Goal: Task Accomplishment & Management: Complete application form

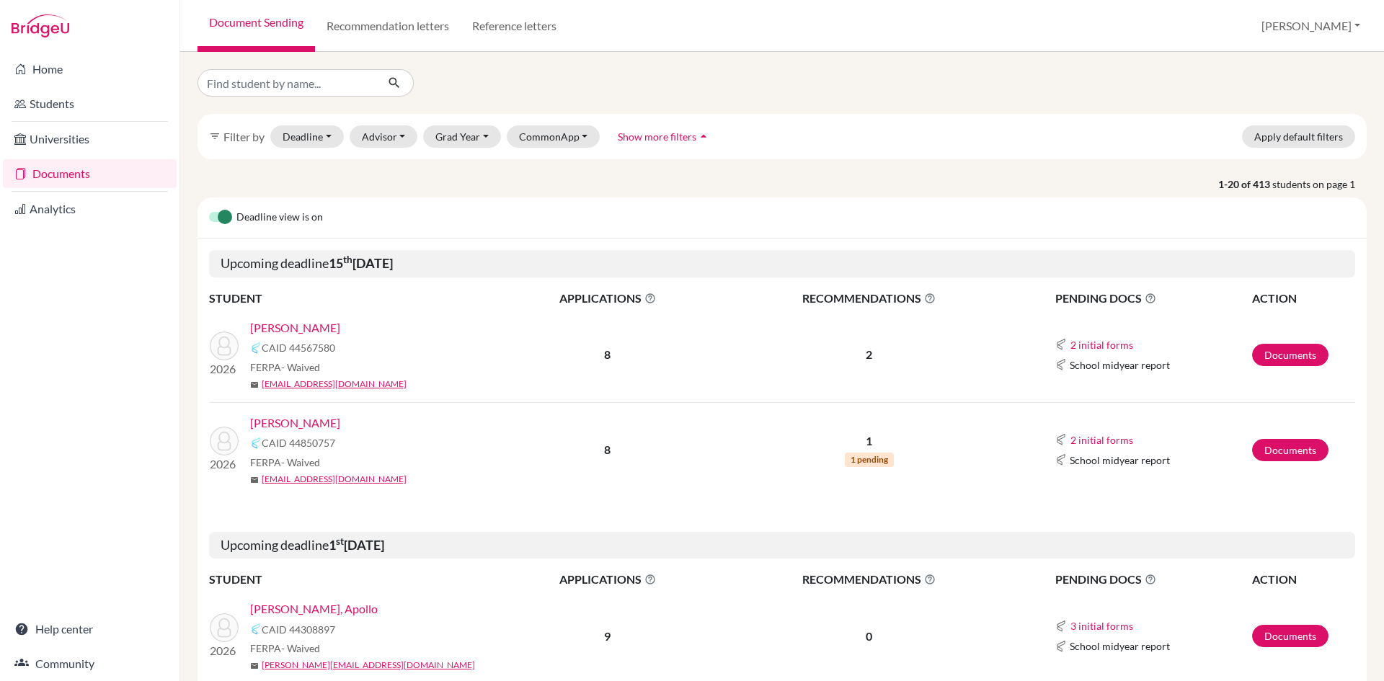
click at [337, 331] on link "[PERSON_NAME]" at bounding box center [295, 327] width 90 height 17
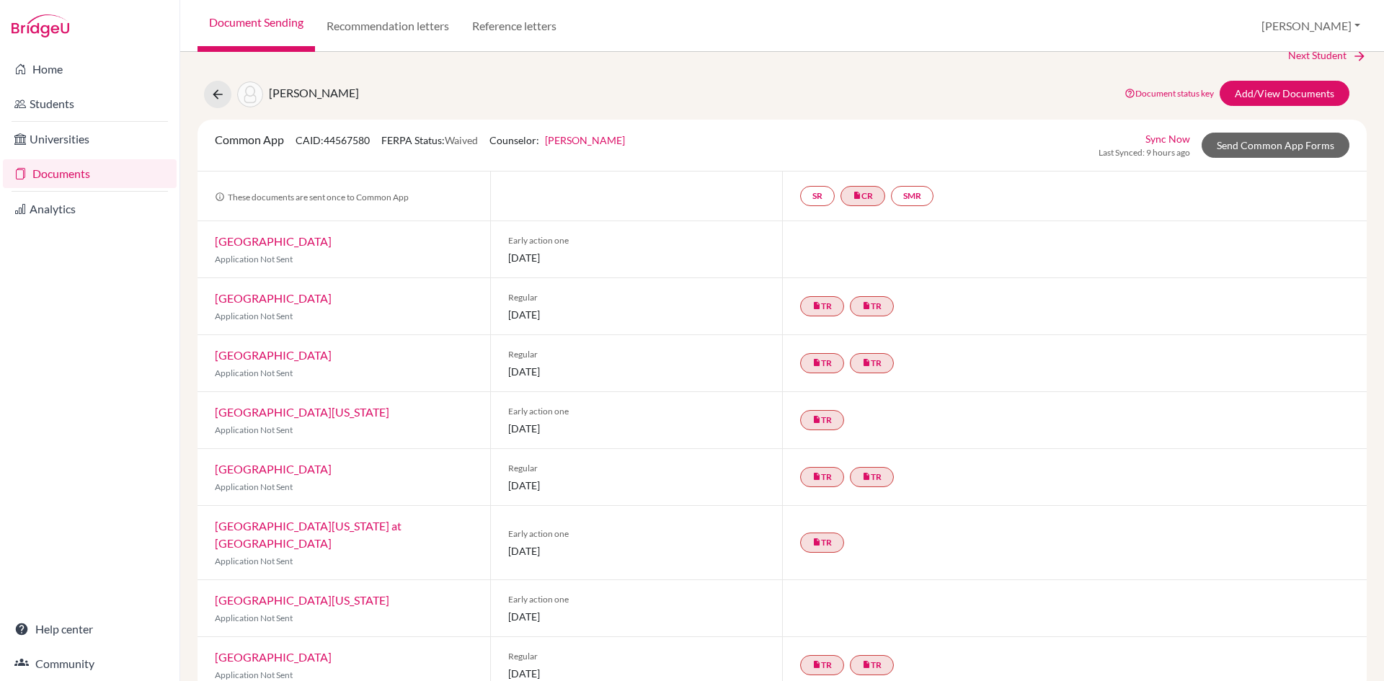
scroll to position [34, 0]
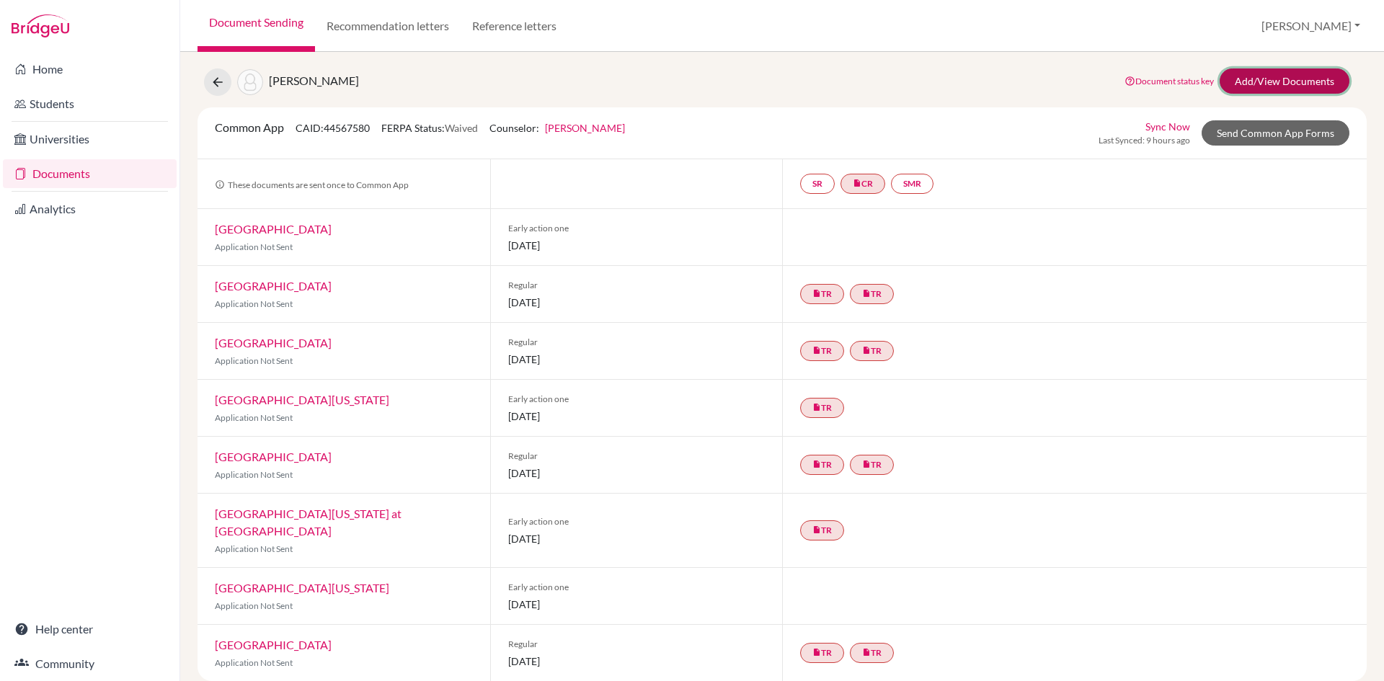
click at [1270, 80] on link "Add/View Documents" at bounding box center [1285, 81] width 130 height 25
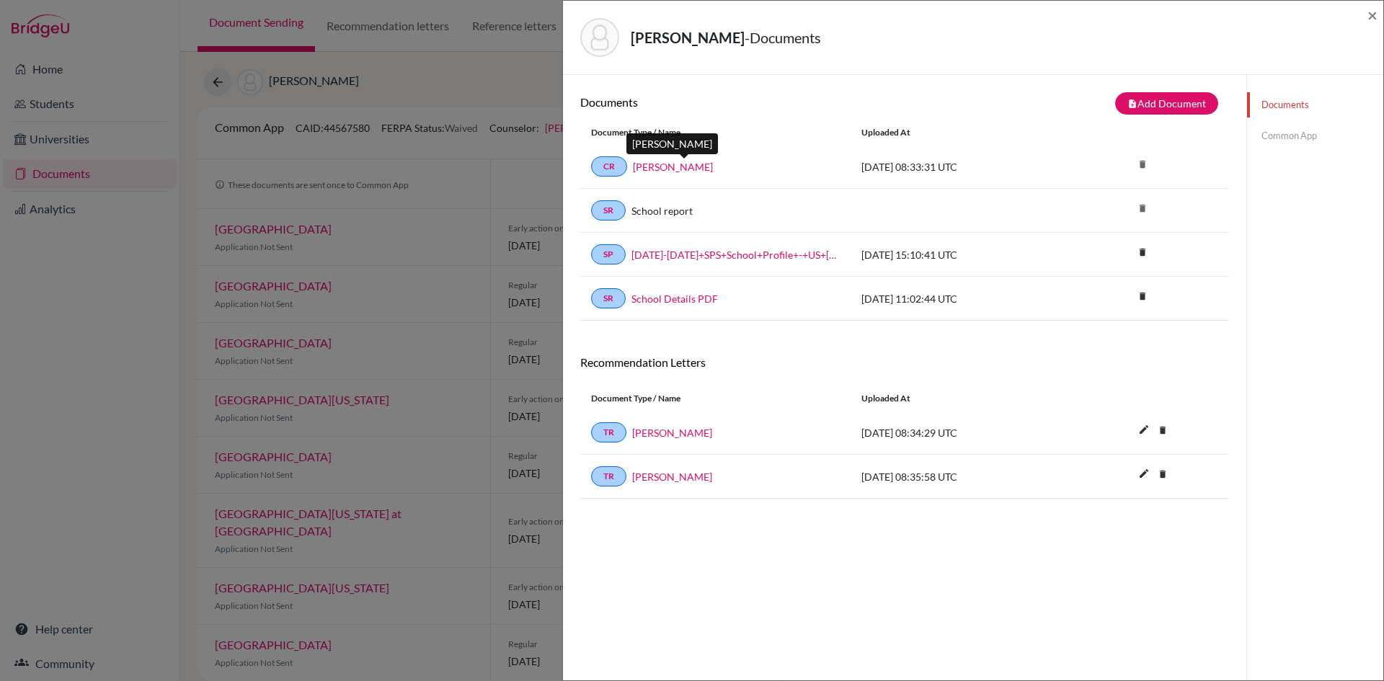
click at [700, 162] on link "[PERSON_NAME]" at bounding box center [673, 166] width 80 height 15
click at [662, 433] on link "[PERSON_NAME]" at bounding box center [672, 432] width 80 height 15
click at [660, 482] on link "[PERSON_NAME]" at bounding box center [672, 476] width 80 height 15
click at [1289, 133] on link "Common App" at bounding box center [1315, 135] width 136 height 25
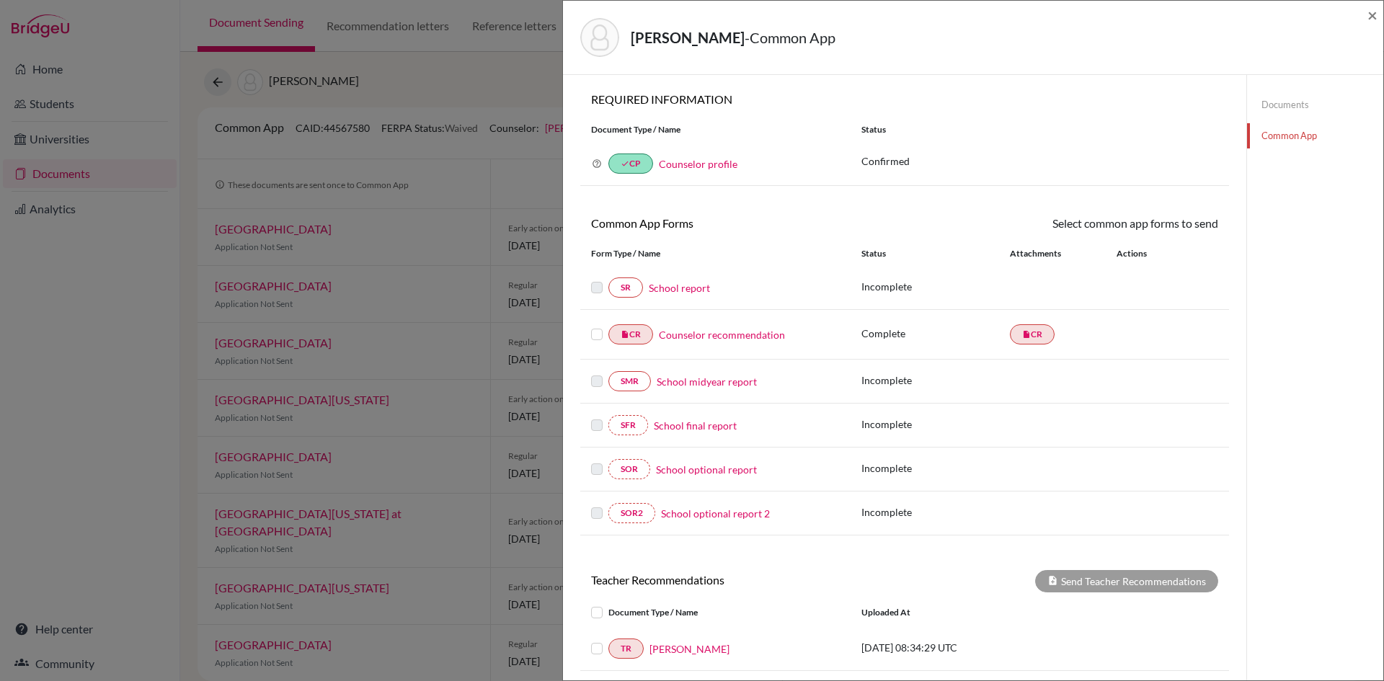
click at [685, 284] on link "School report" at bounding box center [679, 287] width 61 height 15
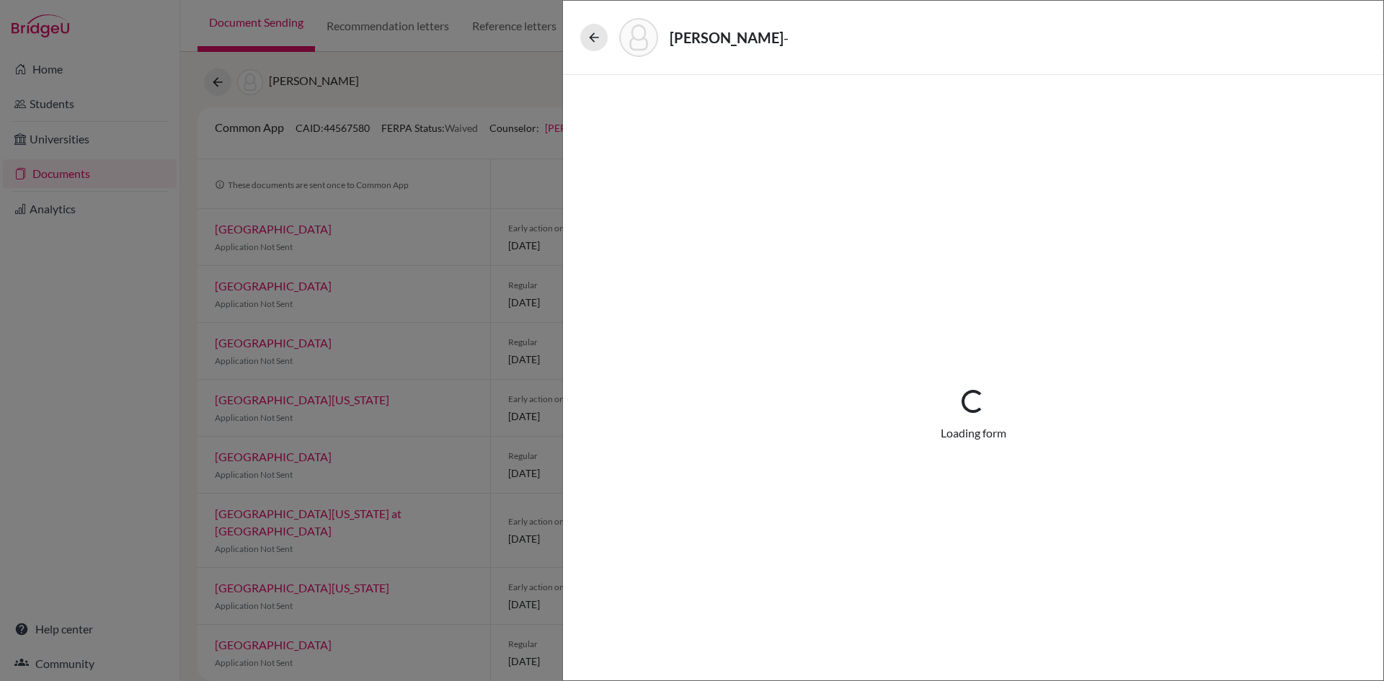
select select "1"
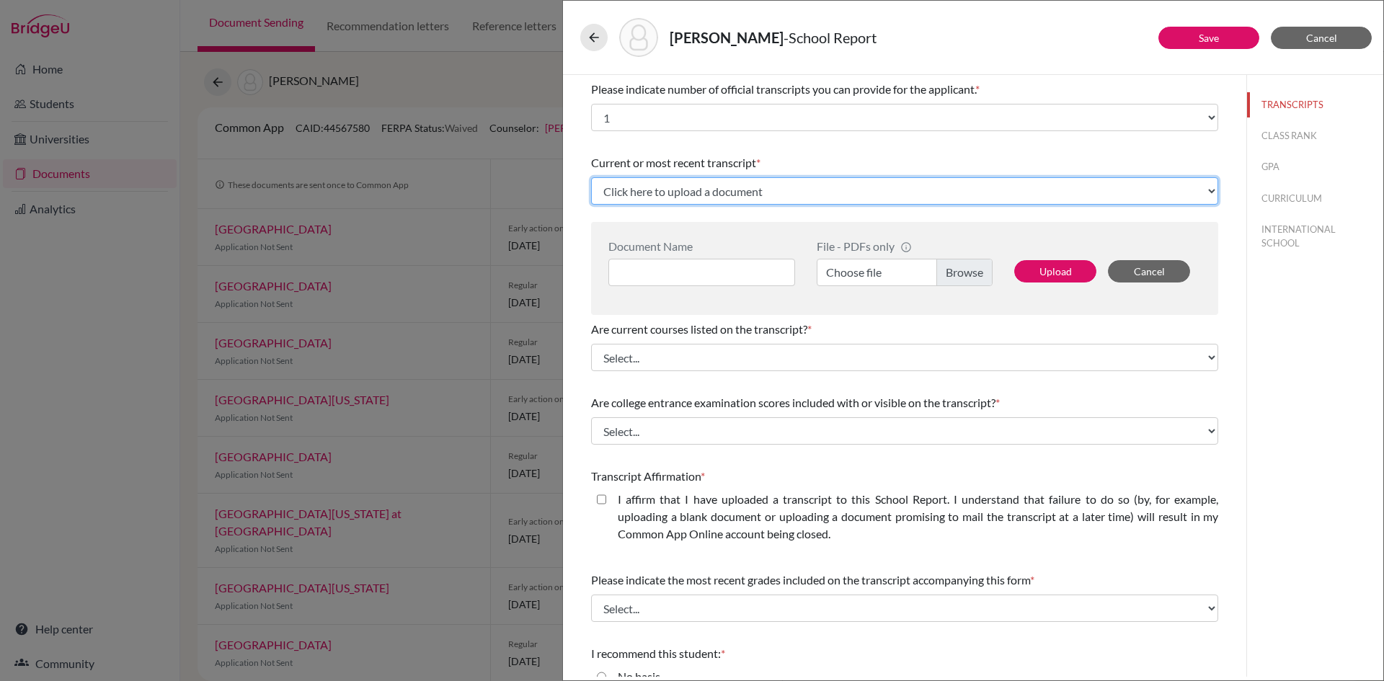
click at [762, 199] on select "Click here to upload a document Upload New File" at bounding box center [904, 190] width 627 height 27
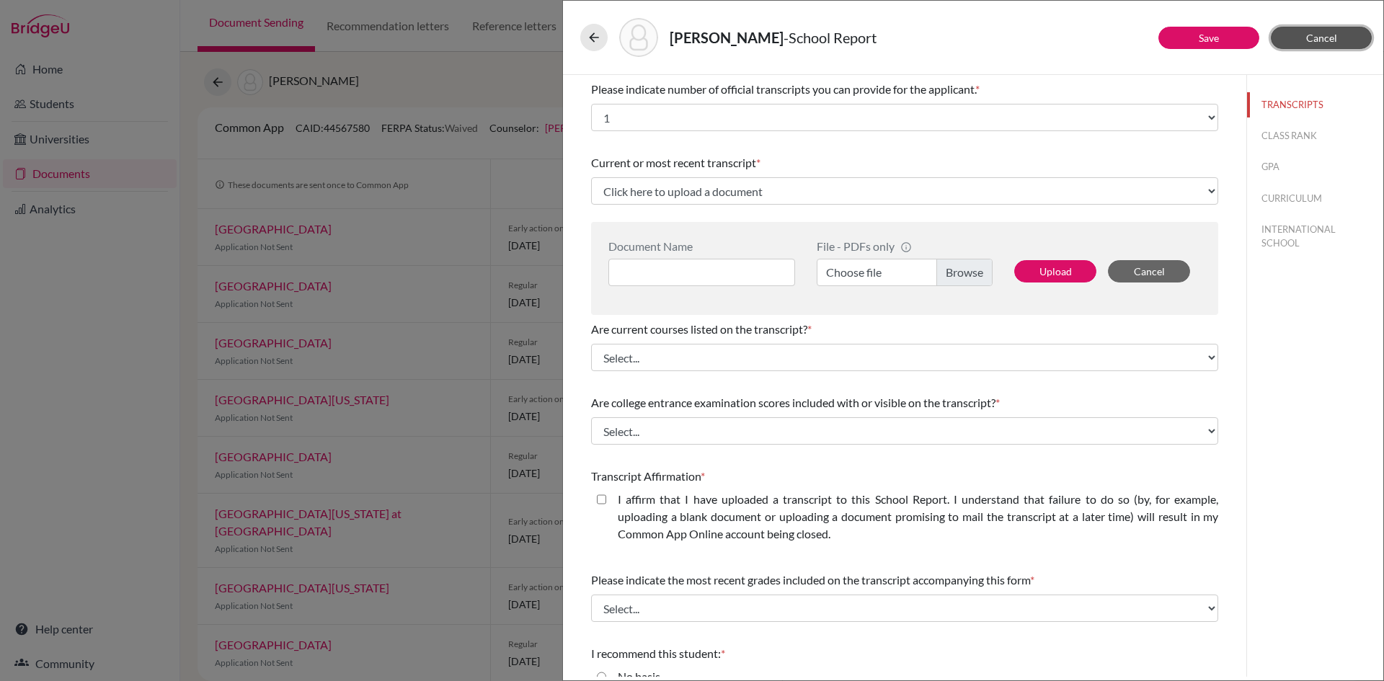
click at [1327, 40] on span "Cancel" at bounding box center [1322, 38] width 31 height 12
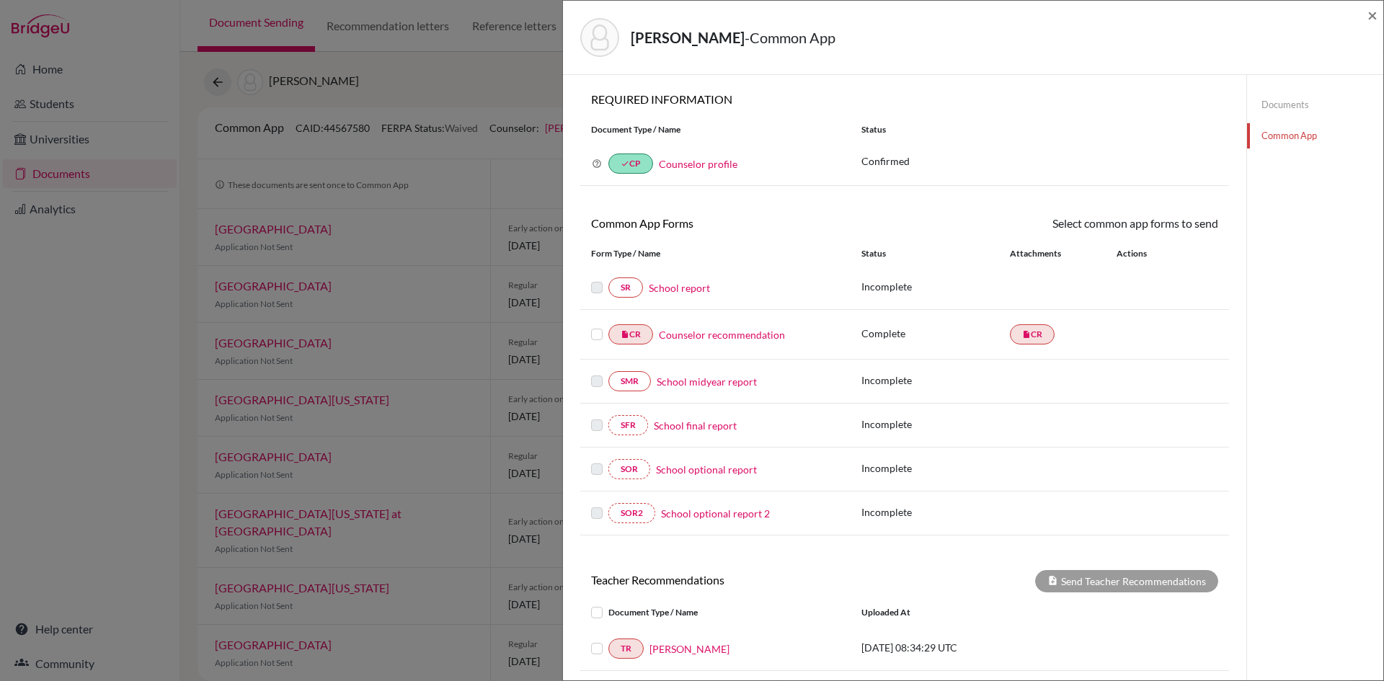
click at [679, 290] on link "School report" at bounding box center [679, 287] width 61 height 15
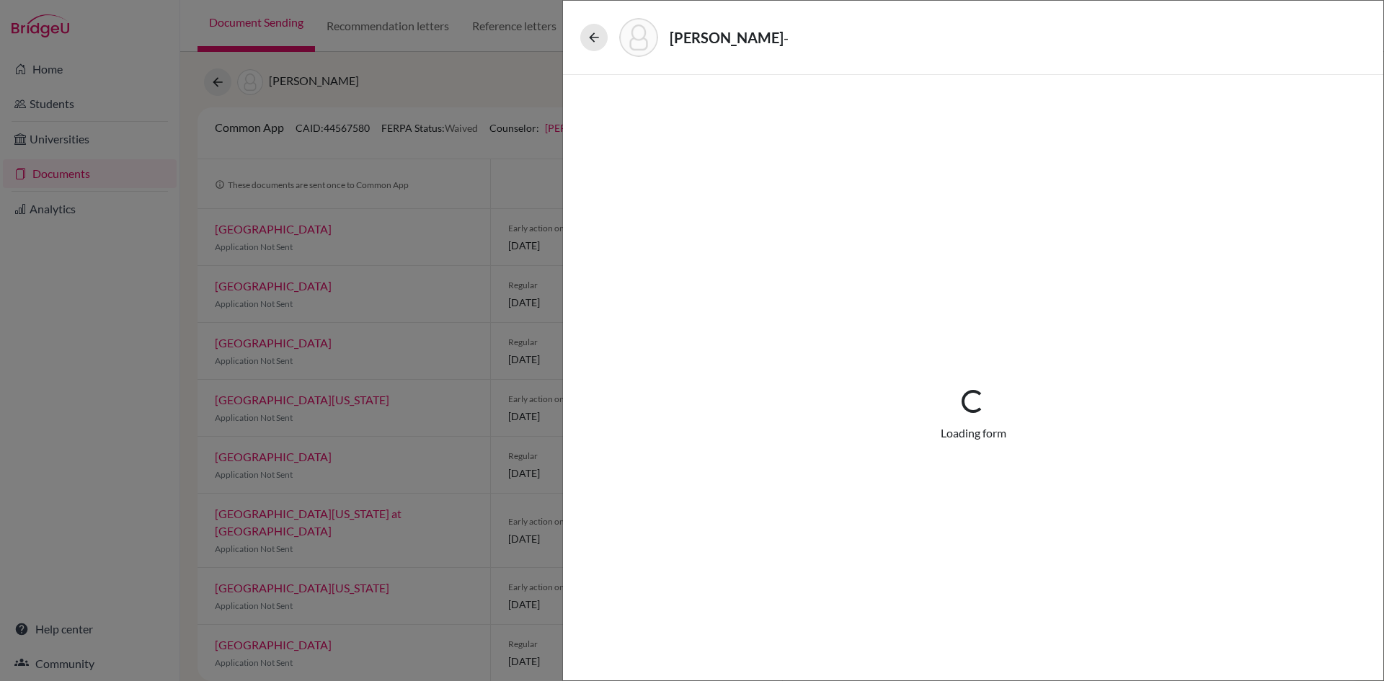
select select "1"
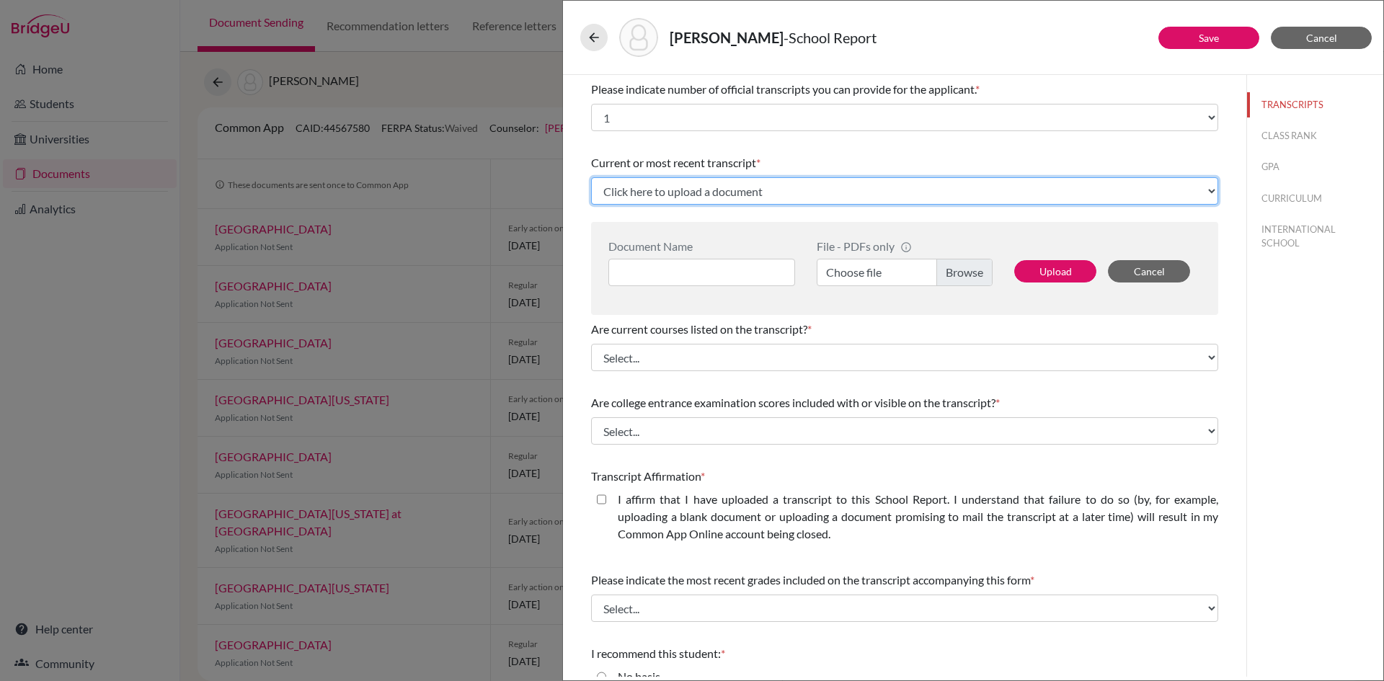
click at [677, 189] on select "Click here to upload a document Upload New File" at bounding box center [904, 190] width 627 height 27
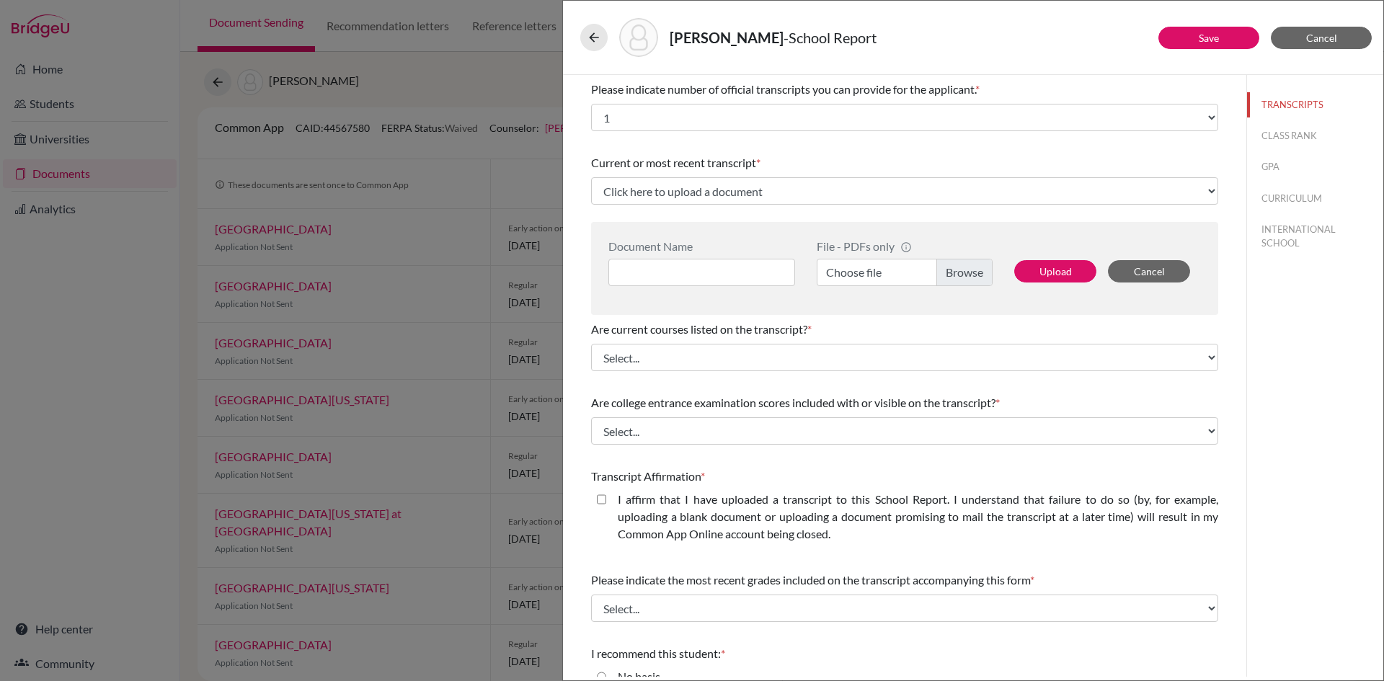
click at [441, 99] on div "[PERSON_NAME] - School Report Save Cancel Please indicate number of official tr…" at bounding box center [692, 340] width 1384 height 681
click at [1311, 47] on button "Cancel" at bounding box center [1321, 38] width 101 height 22
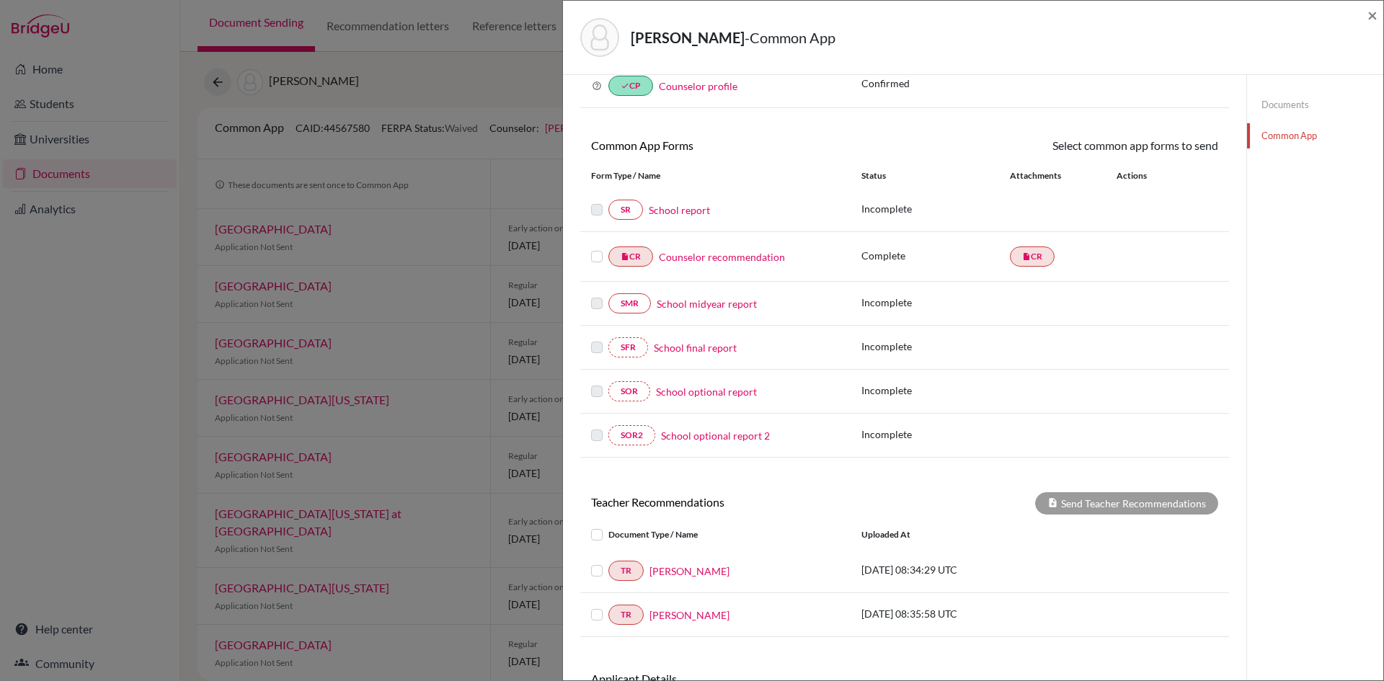
scroll to position [190, 0]
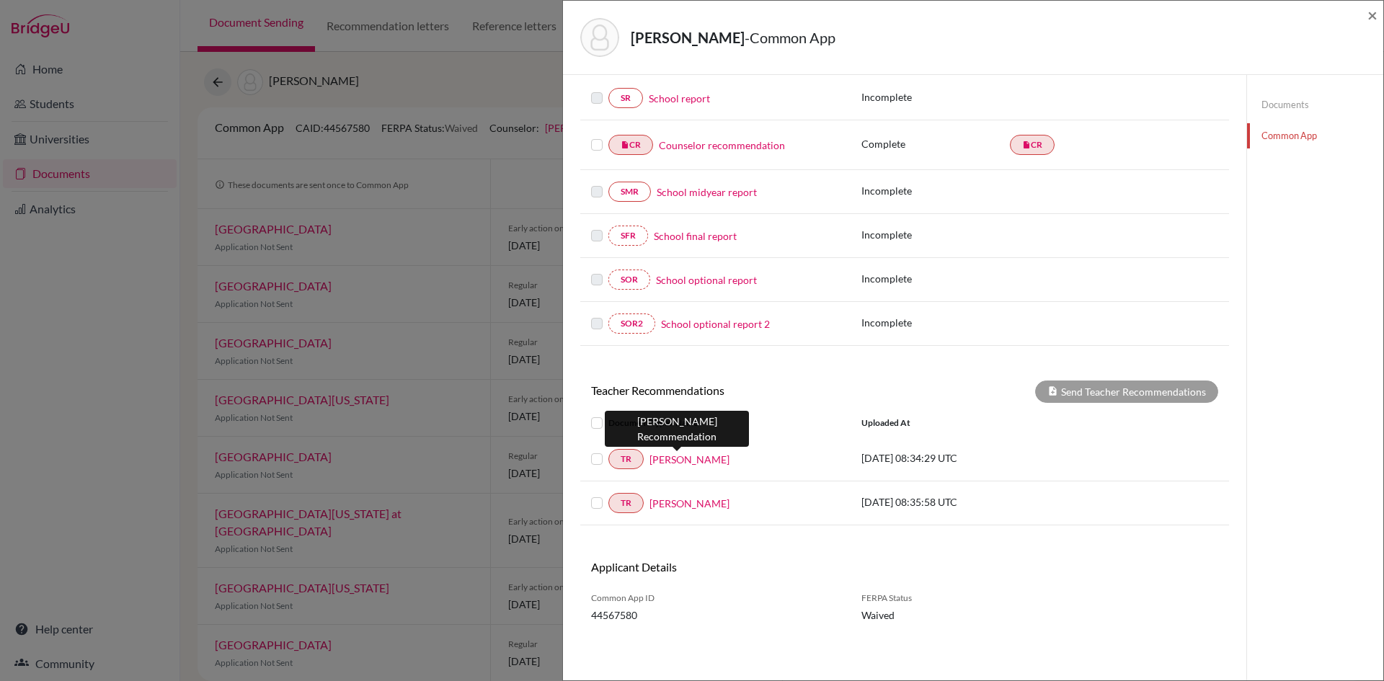
click at [682, 461] on link "[PERSON_NAME]" at bounding box center [690, 459] width 80 height 15
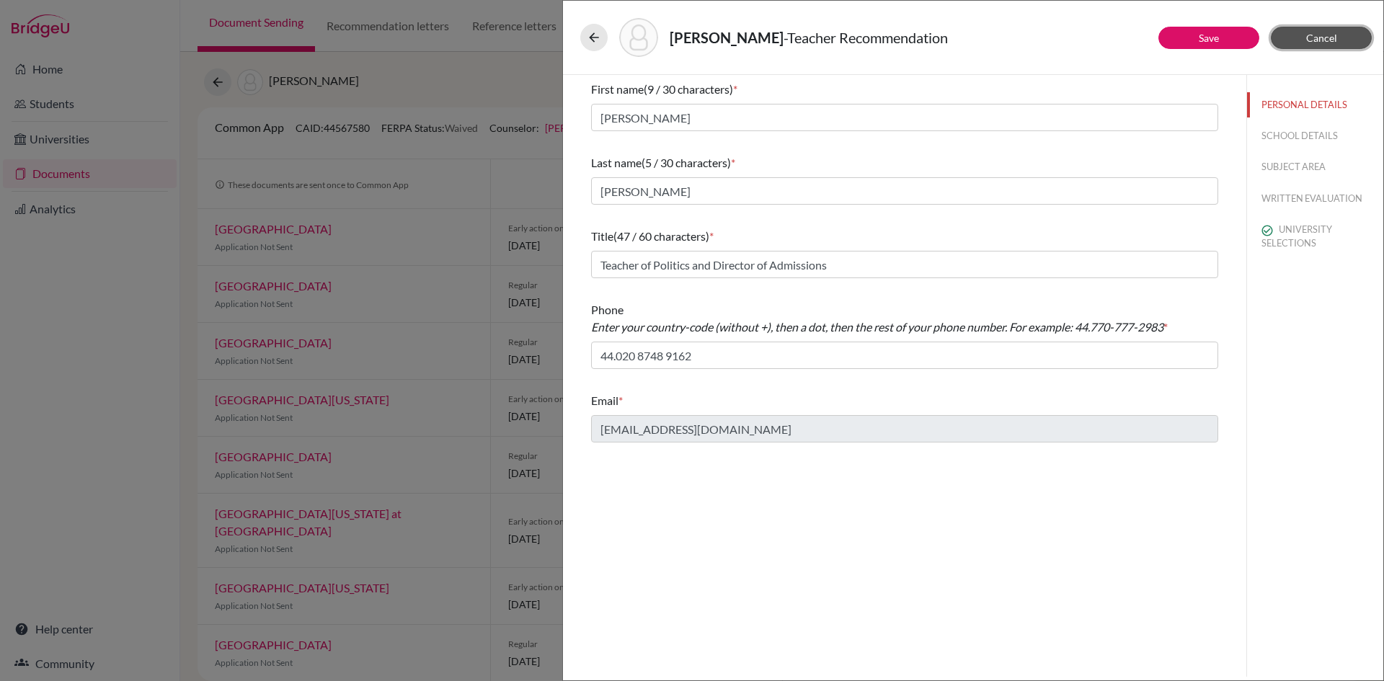
click at [1367, 29] on button "Cancel" at bounding box center [1321, 38] width 101 height 22
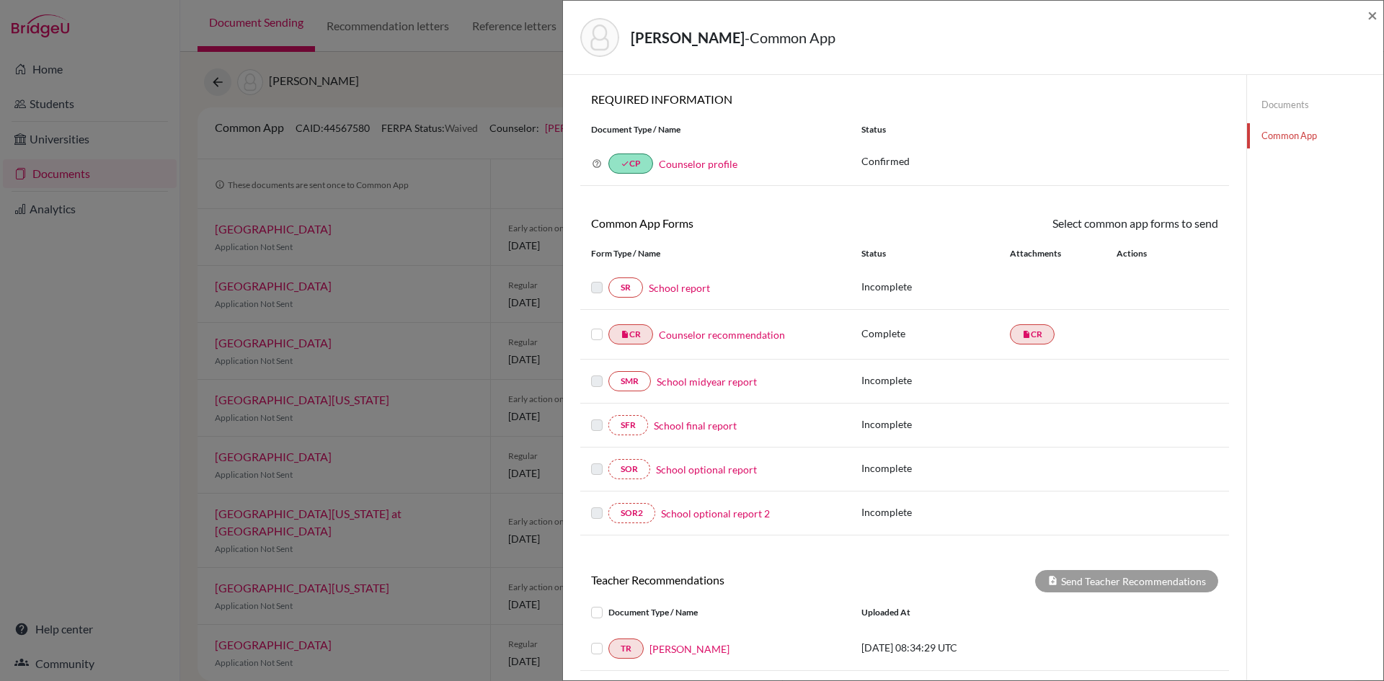
click at [1361, 17] on div "[PERSON_NAME] - Common App ×" at bounding box center [973, 37] width 809 height 62
click at [1380, 14] on div "[PERSON_NAME] - Common App ×" at bounding box center [973, 38] width 821 height 74
click at [1377, 14] on span "×" at bounding box center [1373, 14] width 10 height 21
